Goal: Obtain resource: Download file/media

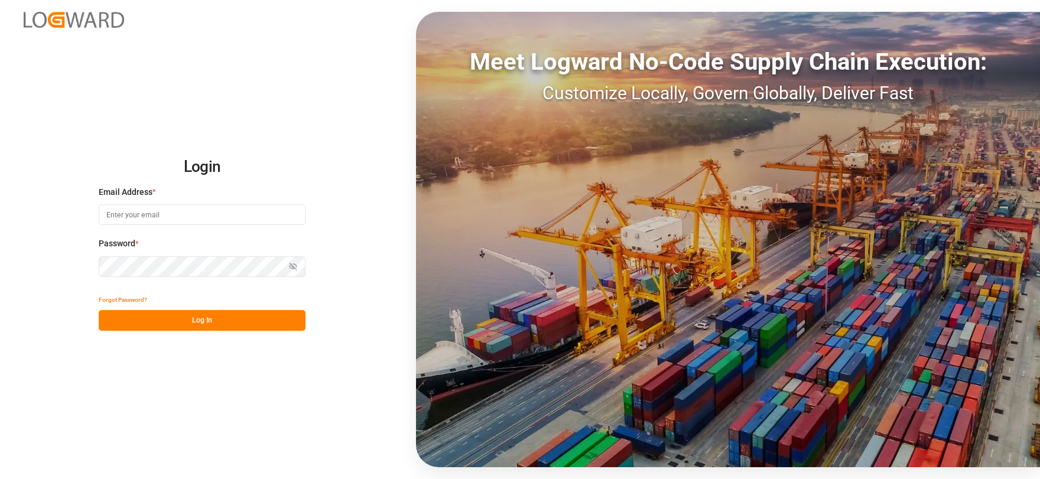
type input "[EMAIL_ADDRESS][DOMAIN_NAME]"
click at [221, 317] on button "Log In" at bounding box center [202, 320] width 207 height 21
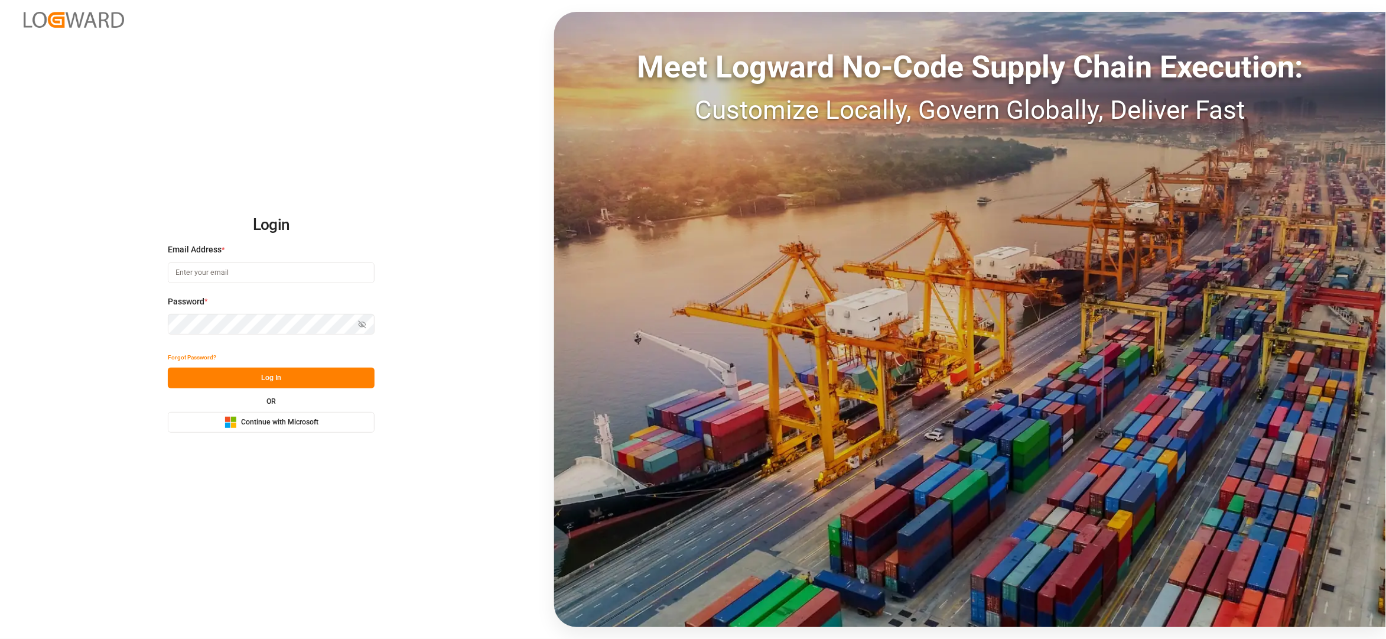
type input "[EMAIL_ADDRESS][DOMAIN_NAME]"
click at [275, 372] on button "Log In" at bounding box center [271, 377] width 207 height 21
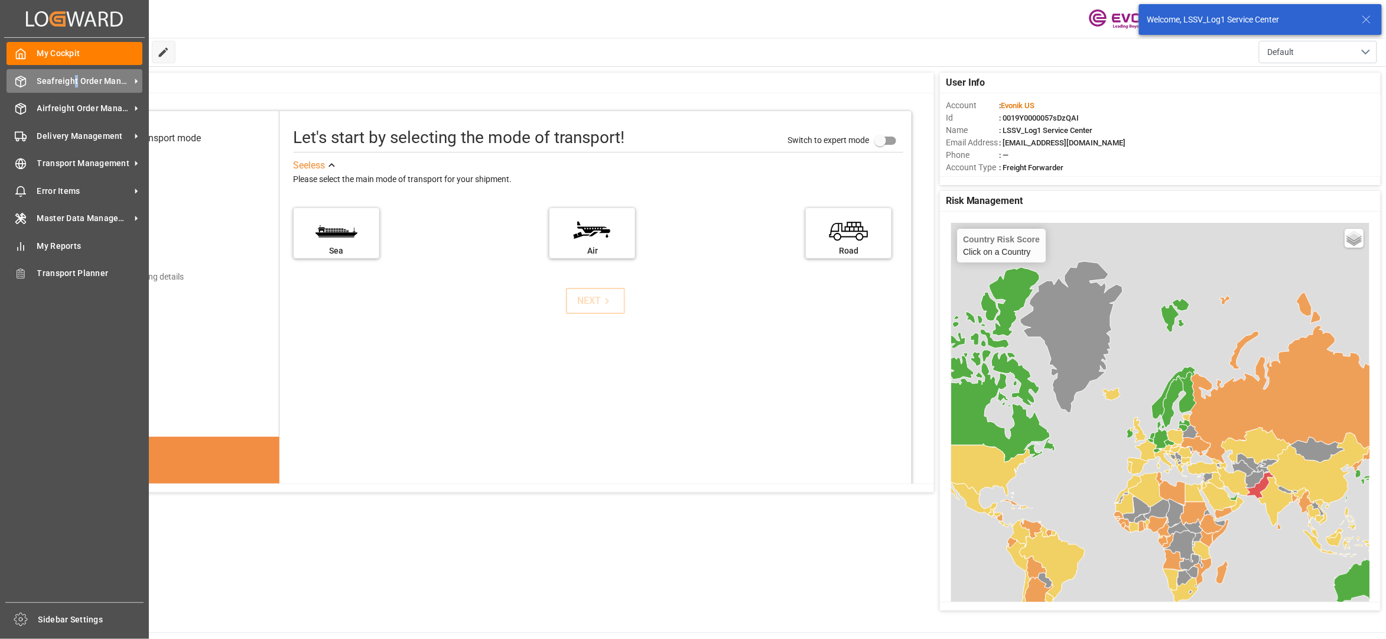
click at [76, 83] on span "Seafreight Order Management" at bounding box center [83, 81] width 93 height 12
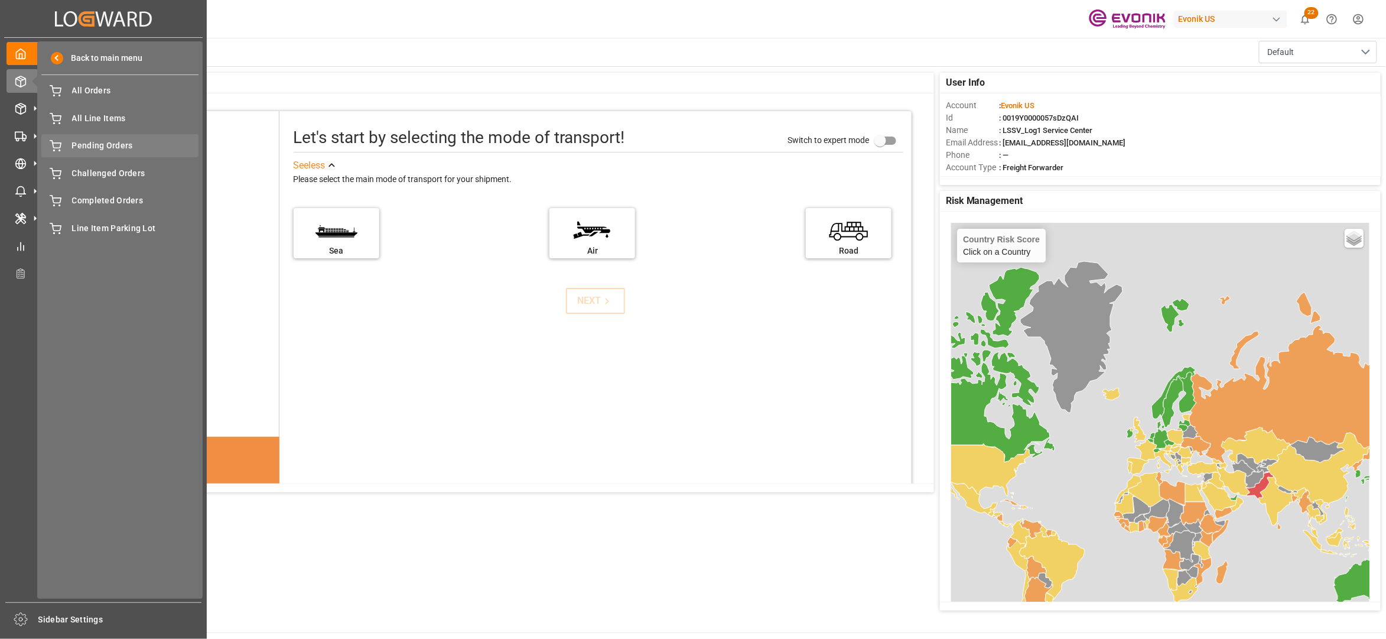
click at [108, 149] on span "Pending Orders" at bounding box center [135, 145] width 127 height 12
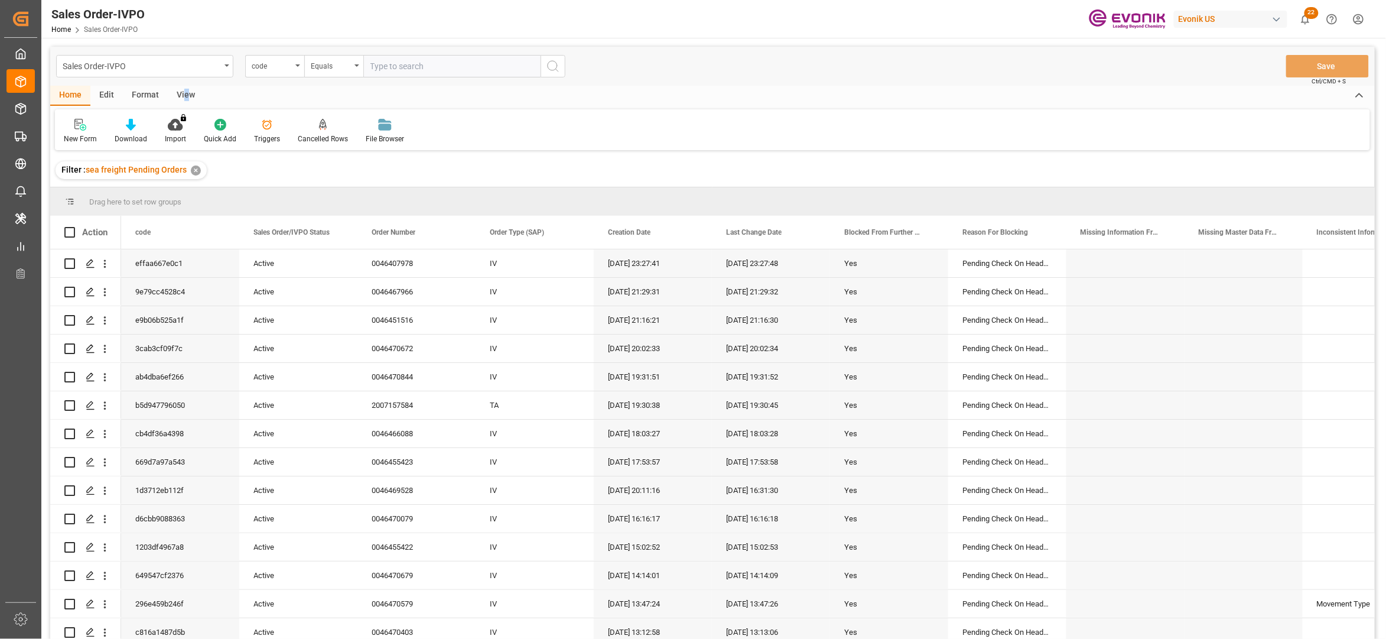
click at [187, 93] on div "View" at bounding box center [186, 96] width 36 height 20
click at [135, 123] on icon at bounding box center [137, 121] width 5 height 5
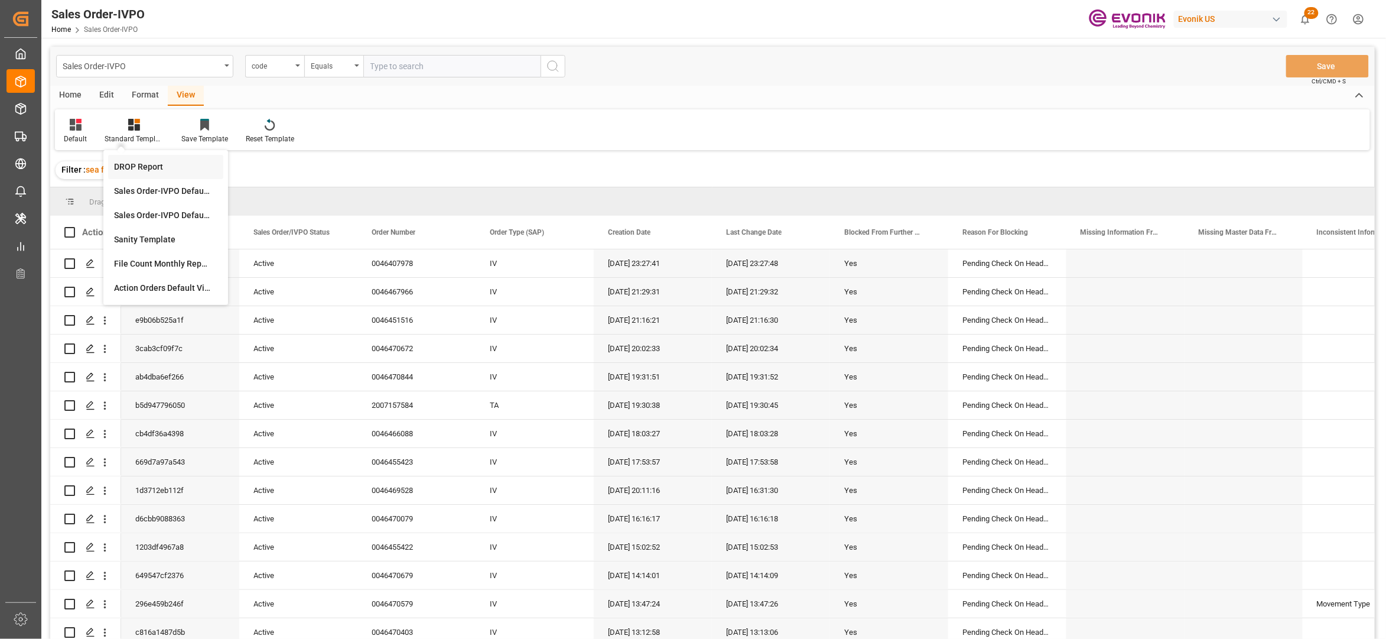
click at [138, 164] on div "DROP Report" at bounding box center [165, 167] width 103 height 12
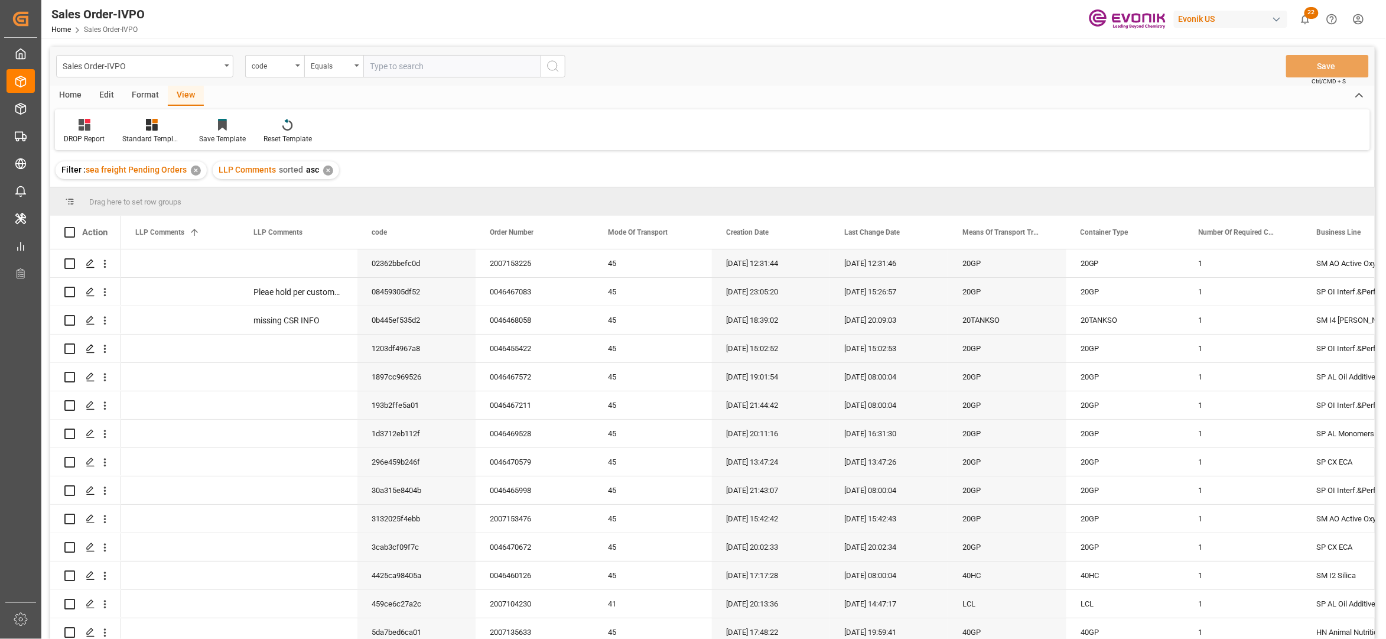
click at [69, 86] on div "Home" at bounding box center [70, 96] width 40 height 20
click at [126, 126] on icon at bounding box center [131, 125] width 10 height 12
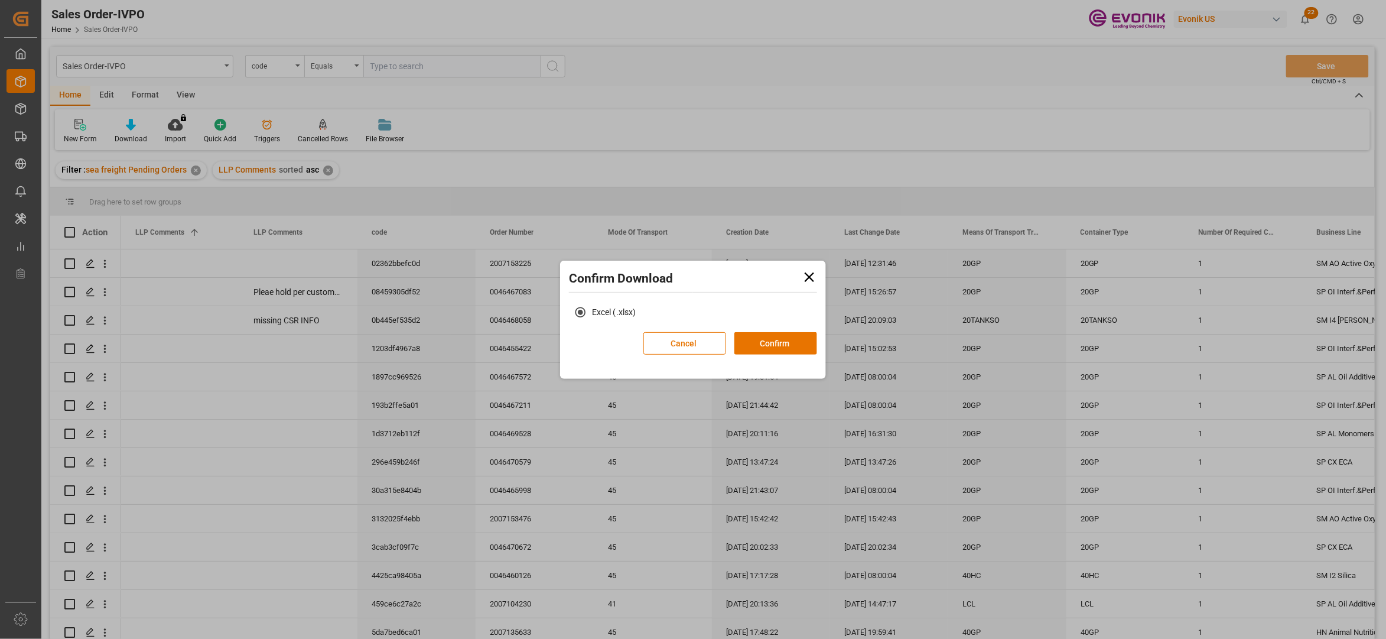
click at [780, 331] on div "Excel (.xlsx)" at bounding box center [693, 316] width 260 height 31
click at [778, 348] on button "Confirm" at bounding box center [775, 343] width 83 height 22
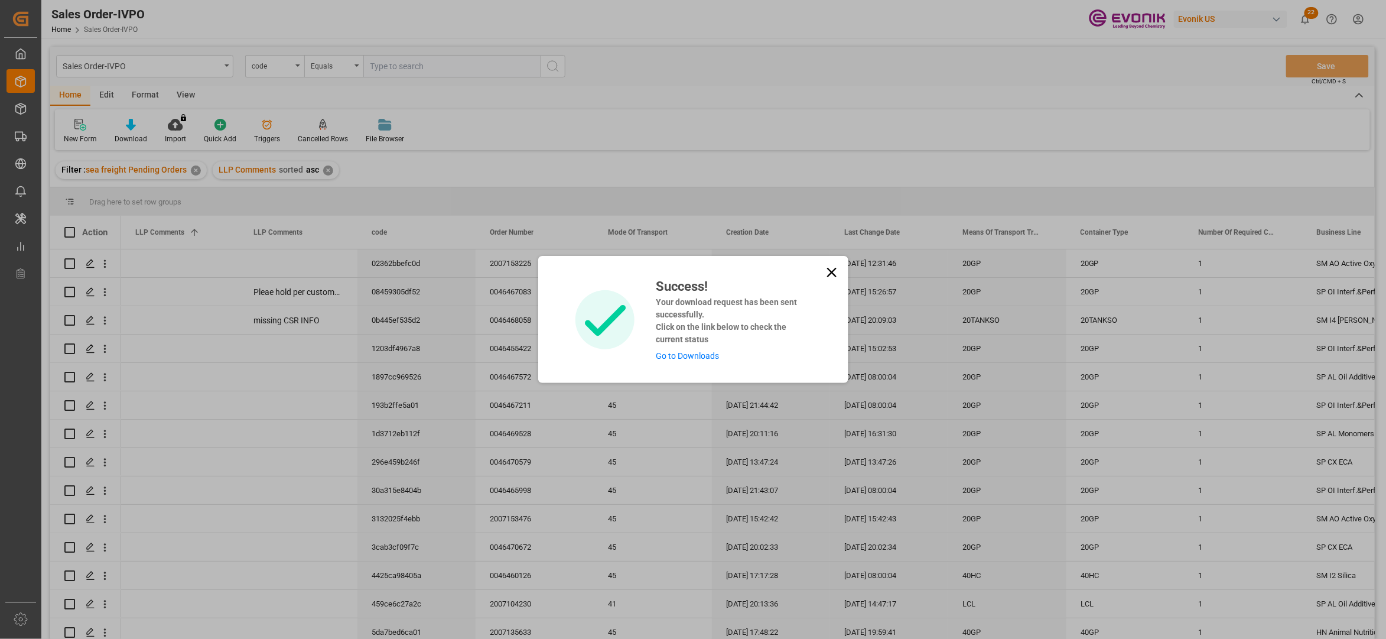
click at [700, 355] on link "Go to Downloads" at bounding box center [687, 355] width 63 height 9
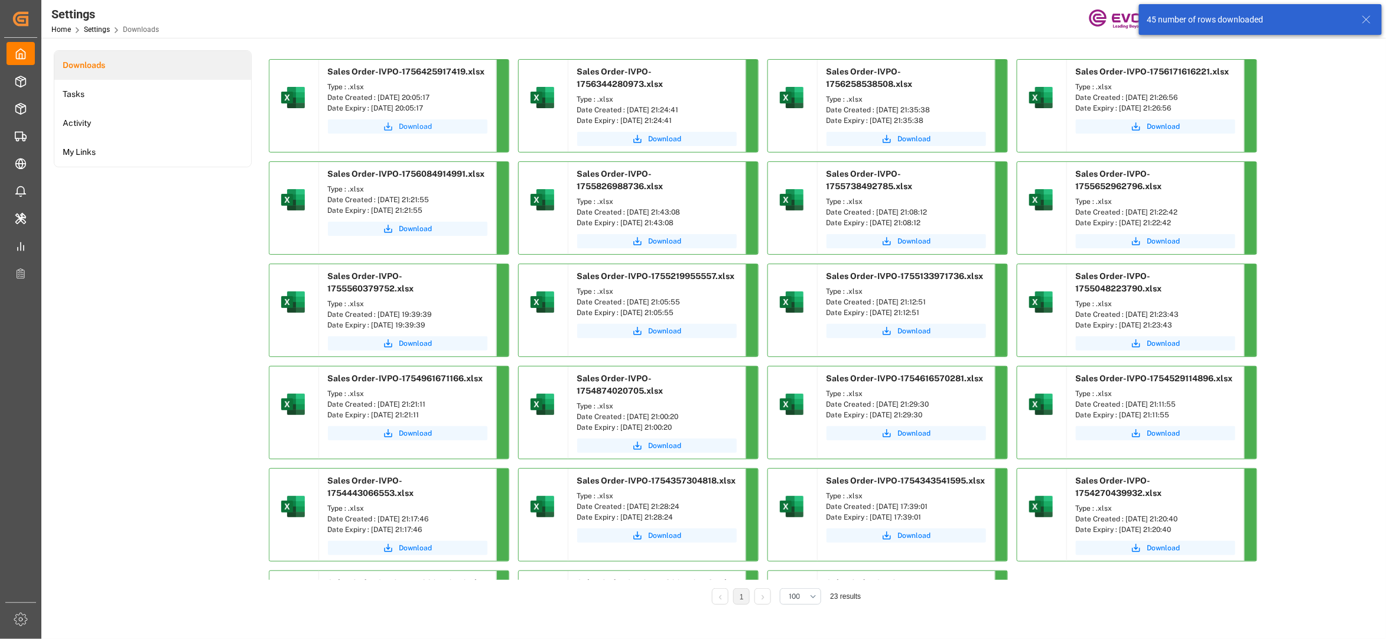
click at [403, 126] on span "Download" at bounding box center [415, 126] width 33 height 11
